Goal: Share content

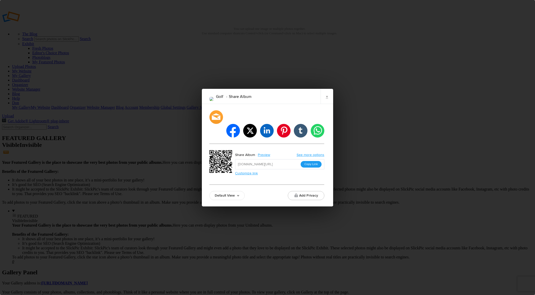
click at [315, 161] on button "Copy Link" at bounding box center [311, 164] width 21 height 7
